Goal: Task Accomplishment & Management: Manage account settings

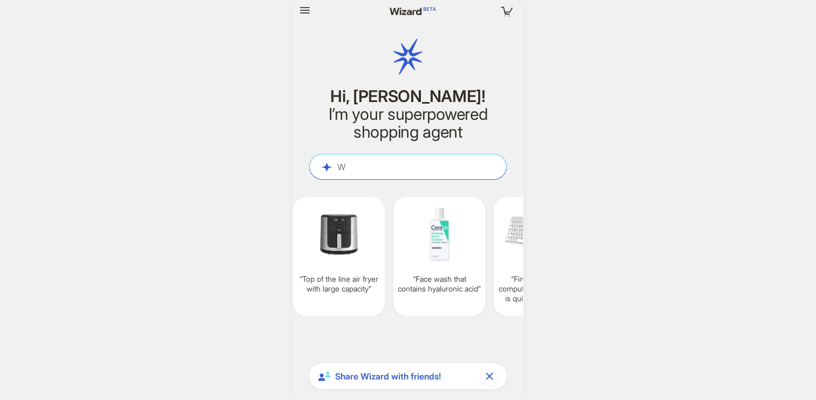
scroll to position [3394, 0]
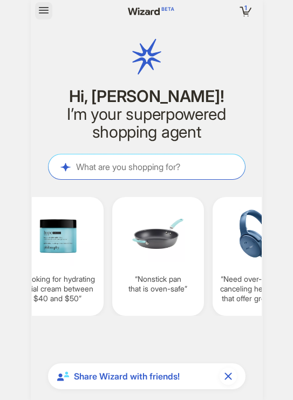
click at [44, 8] on icon "button" at bounding box center [44, 10] width 10 height 6
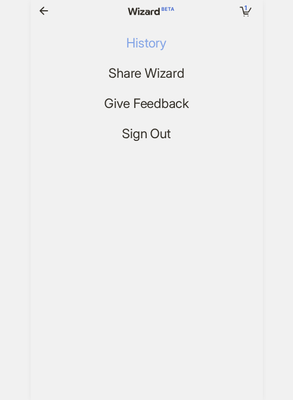
click at [150, 37] on span "History" at bounding box center [146, 44] width 40 height 16
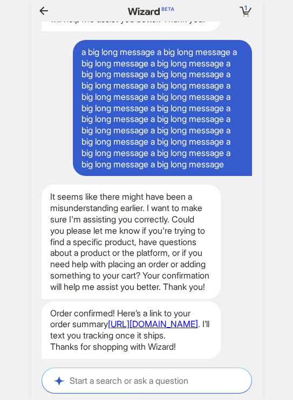
scroll to position [0, 1005]
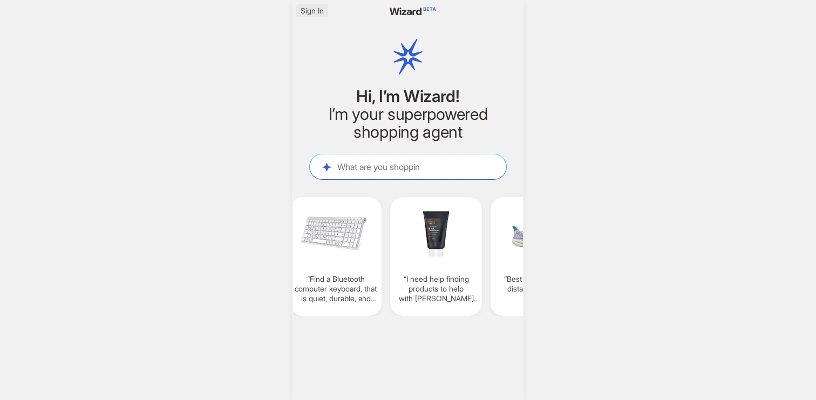
scroll to position [0, 807]
click at [319, 15] on span "Sign In" at bounding box center [311, 11] width 23 height 10
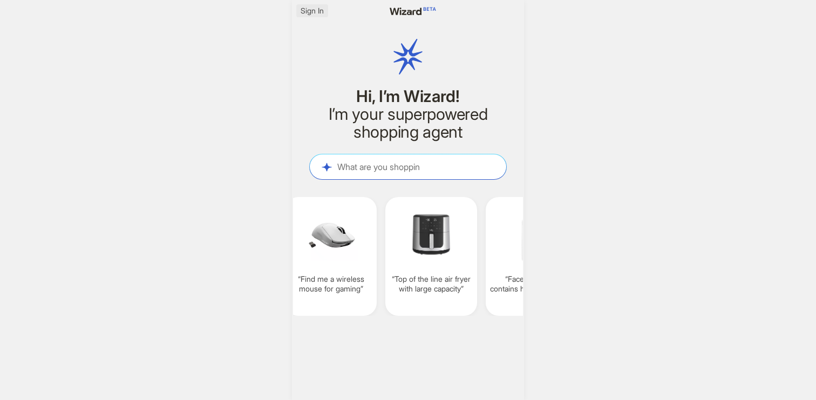
scroll to position [0, 813]
click at [318, 13] on span "Sign In" at bounding box center [311, 11] width 23 height 10
